Goal: Find specific page/section: Find specific page/section

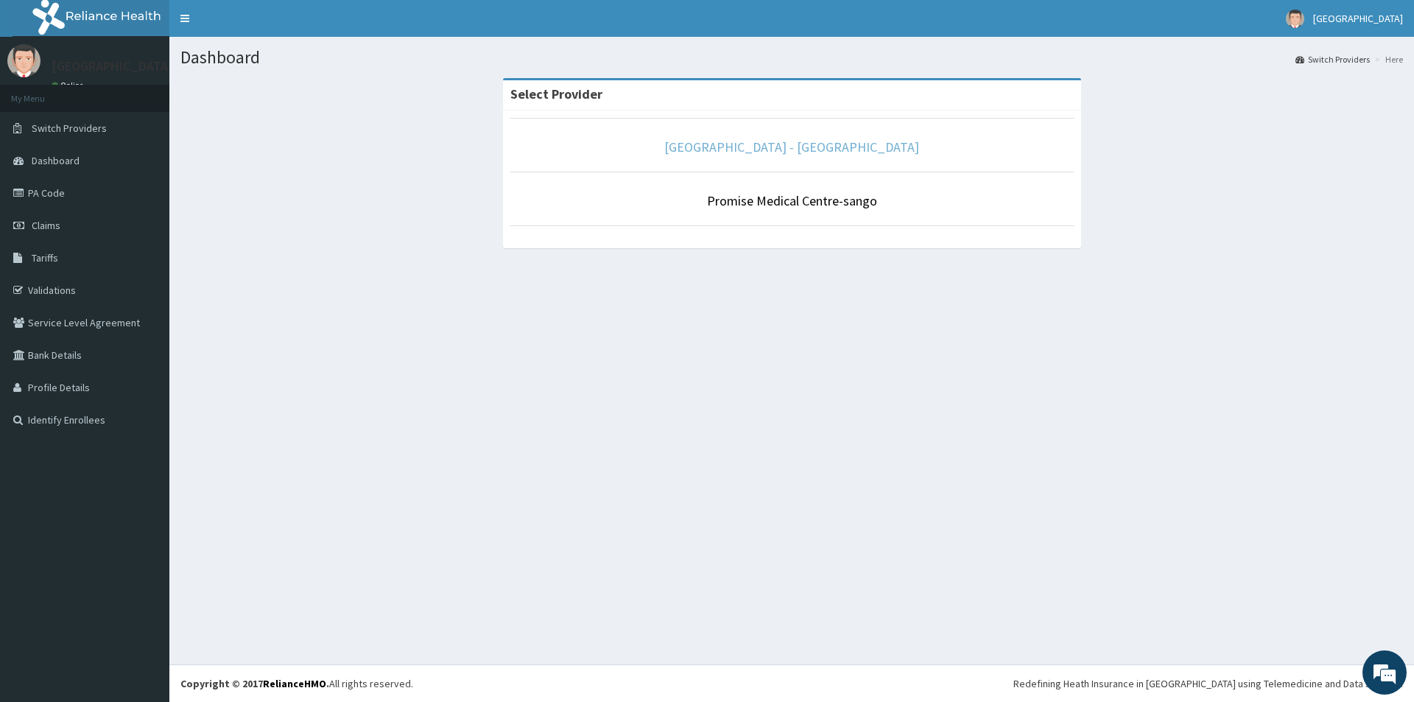
drag, startPoint x: 847, startPoint y: 158, endPoint x: 844, endPoint y: 148, distance: 10.7
click at [845, 152] on li "[GEOGRAPHIC_DATA] - [GEOGRAPHIC_DATA]" at bounding box center [791, 145] width 563 height 54
click at [842, 153] on link "[GEOGRAPHIC_DATA] - [GEOGRAPHIC_DATA]" at bounding box center [791, 146] width 255 height 17
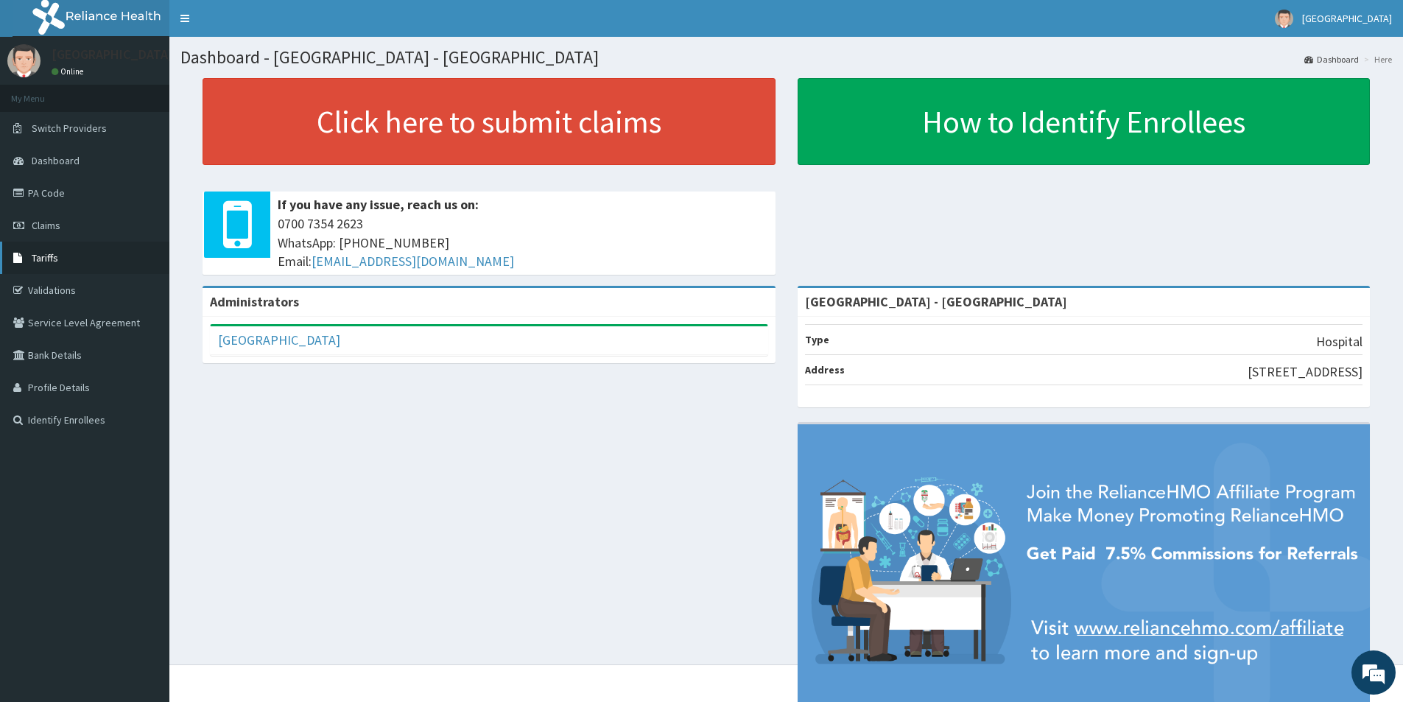
click at [70, 270] on link "Tariffs" at bounding box center [84, 258] width 169 height 32
click at [68, 286] on link "Validations" at bounding box center [84, 290] width 169 height 32
